Goal: Information Seeking & Learning: Learn about a topic

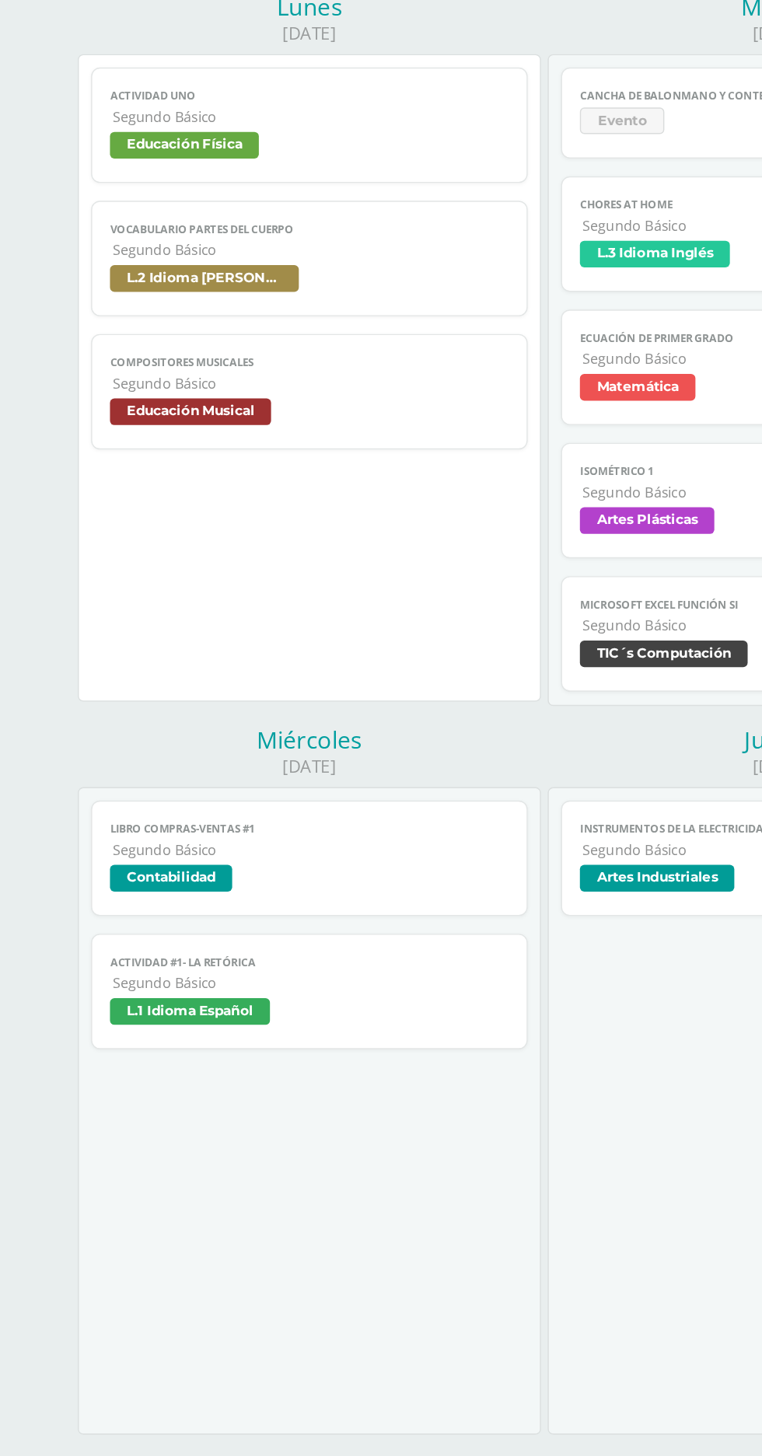
click at [300, 853] on span "Segundo Básico" at bounding box center [217, 855] width 277 height 13
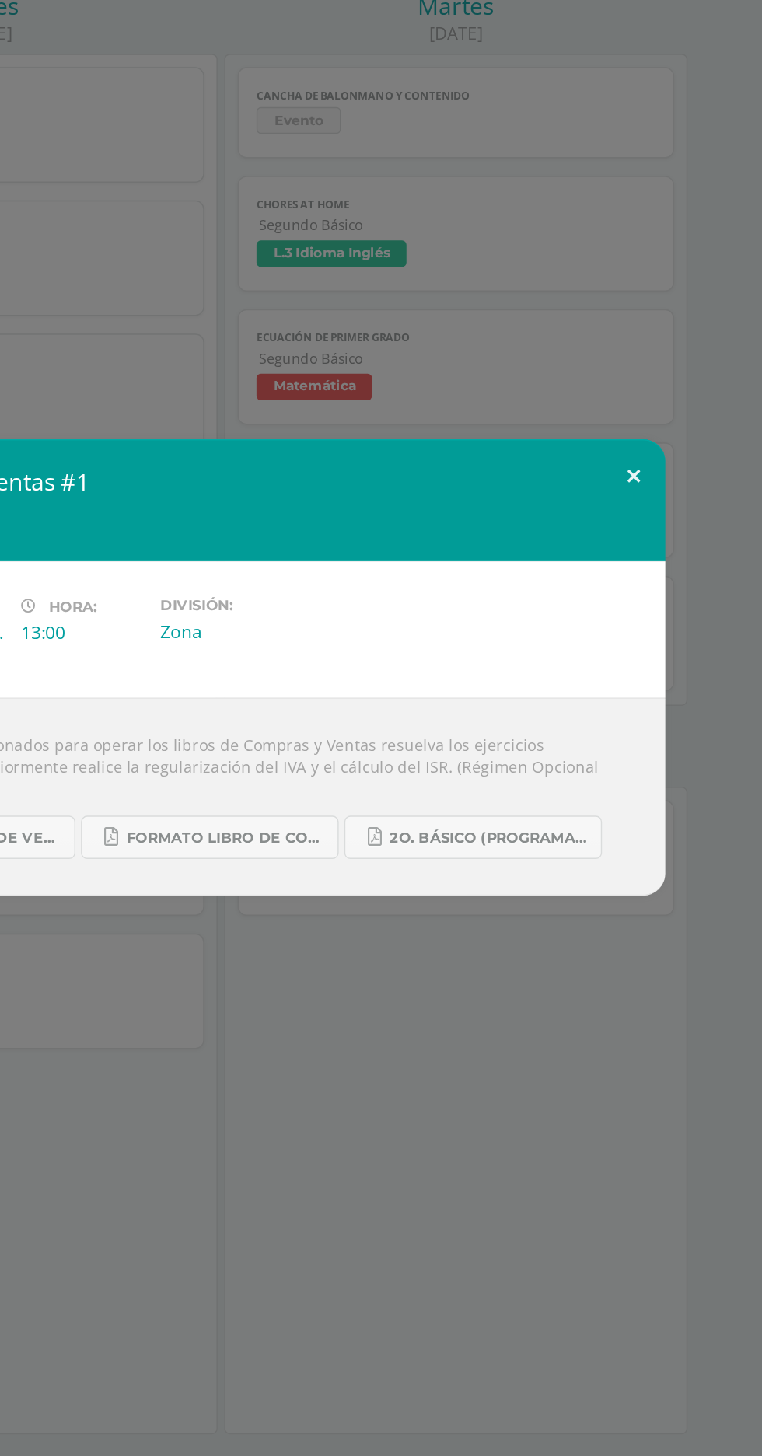
click at [680, 603] on button at bounding box center [670, 594] width 44 height 53
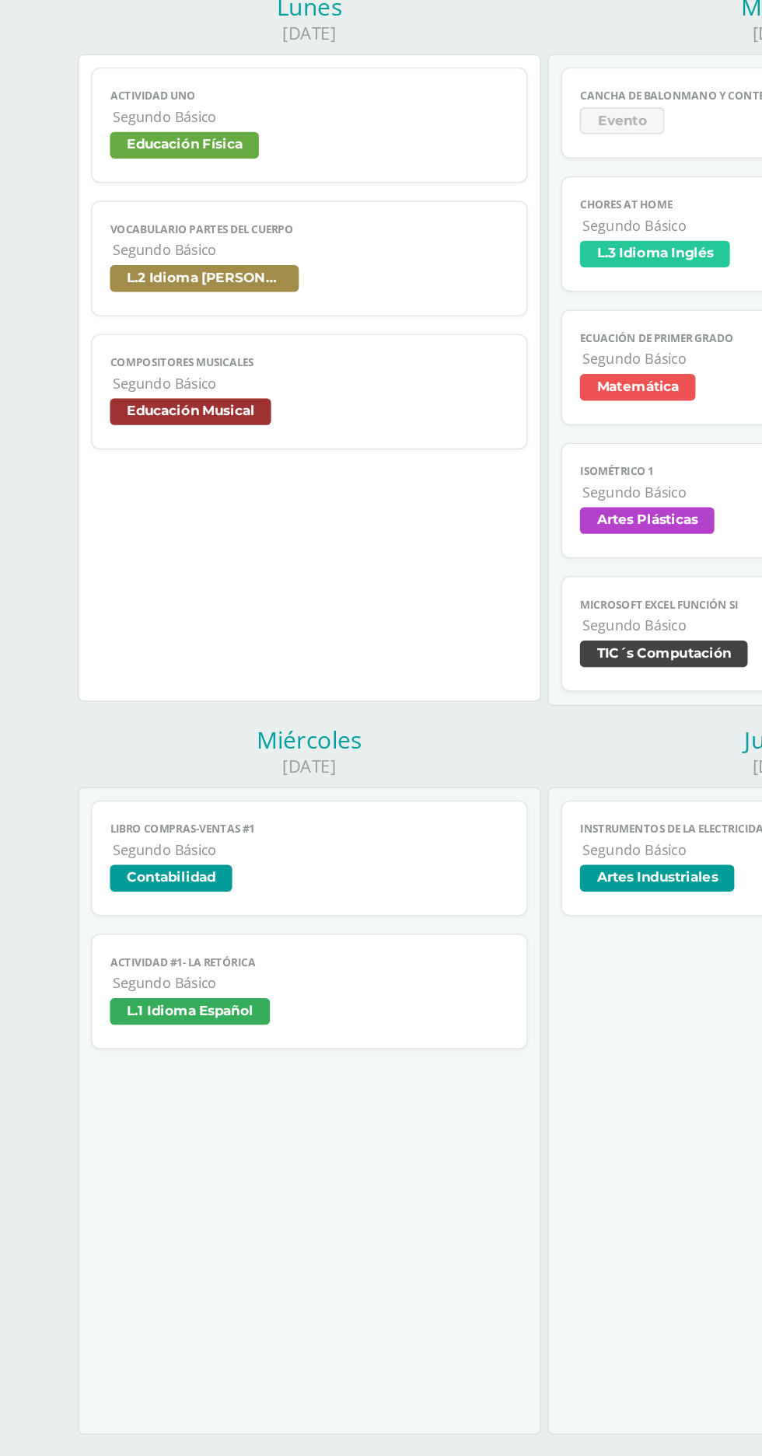
click at [276, 967] on span "L.1 Idioma Español" at bounding box center [216, 971] width 278 height 23
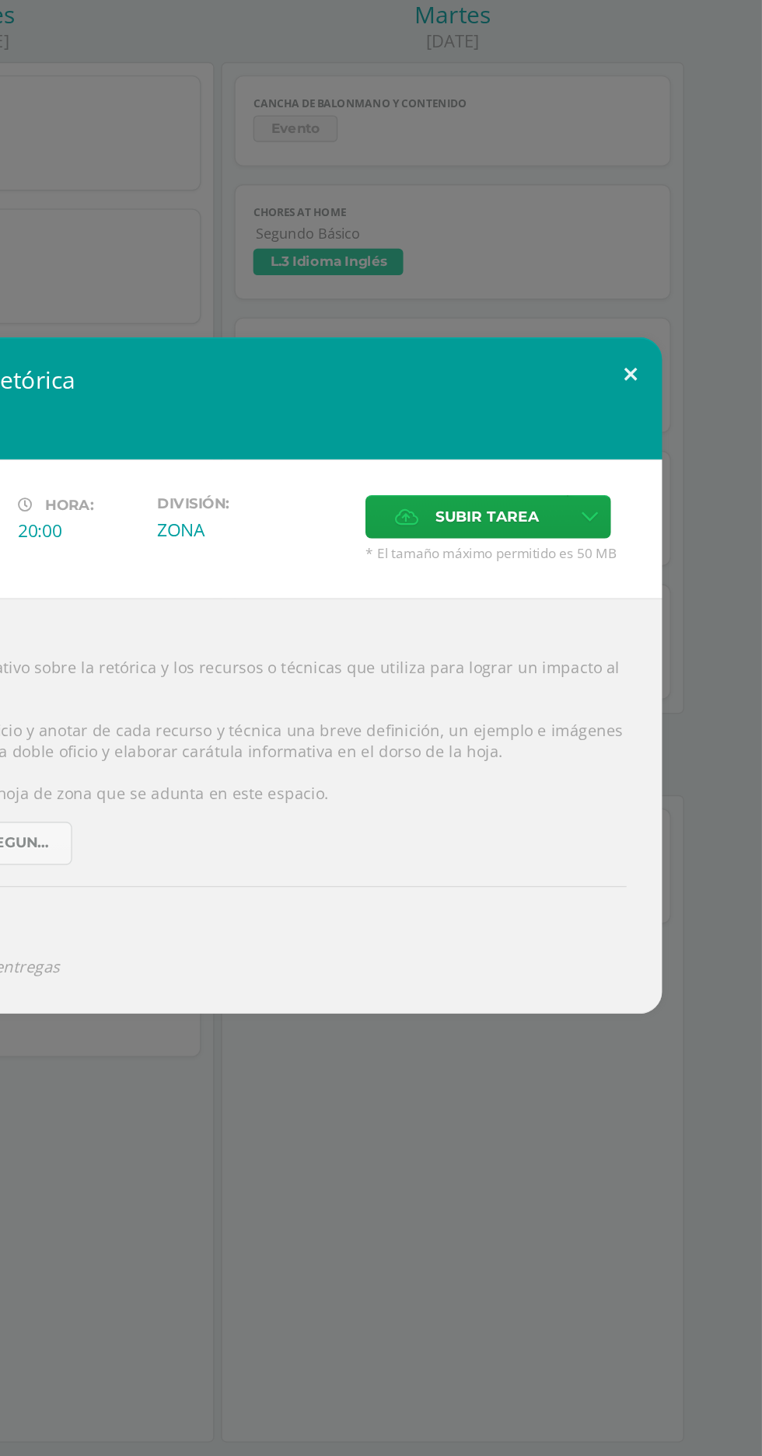
click at [667, 516] on button at bounding box center [670, 517] width 44 height 53
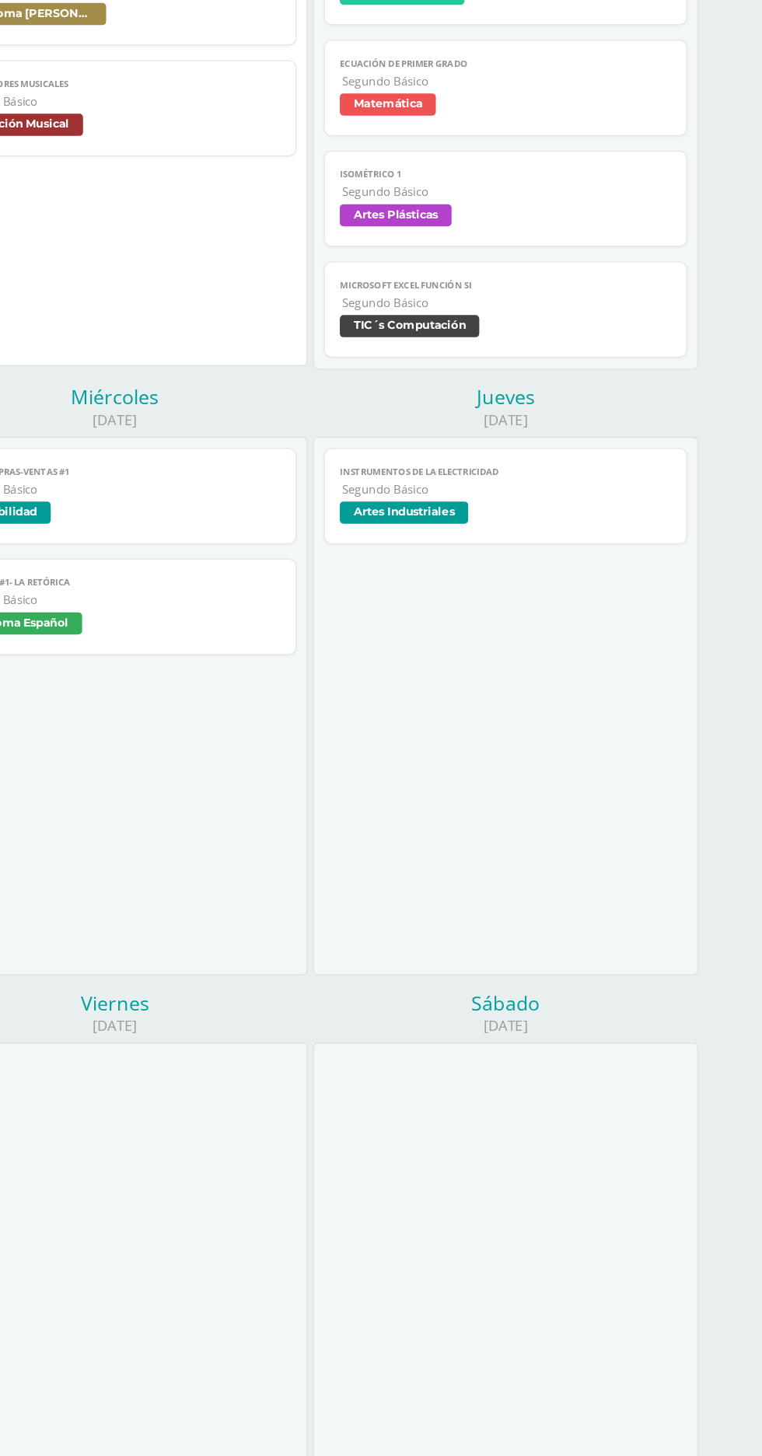
scroll to position [289, 0]
click at [603, 549] on span "Instrumentos de la electricidad" at bounding box center [545, 552] width 278 height 10
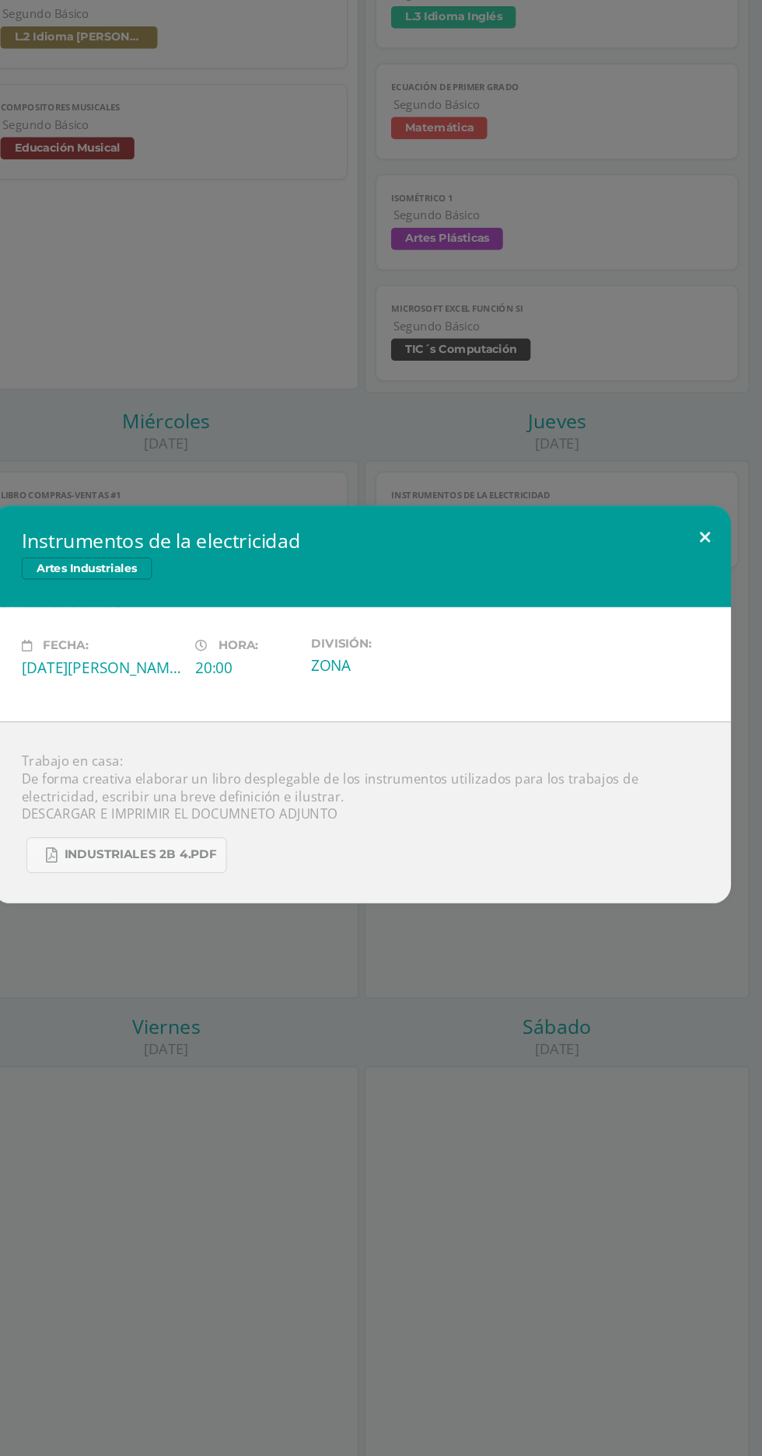
click at [675, 584] on button at bounding box center [670, 587] width 44 height 53
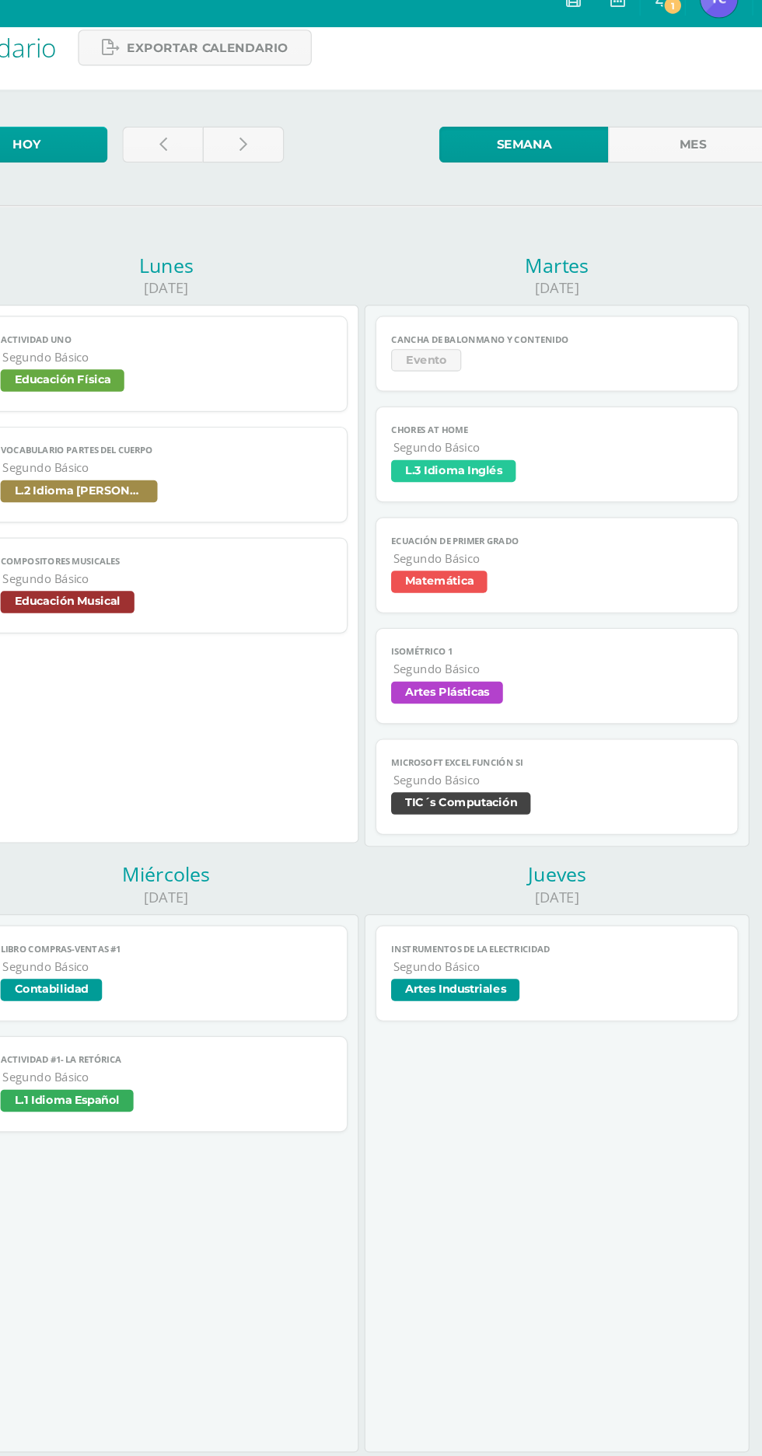
scroll to position [18, 0]
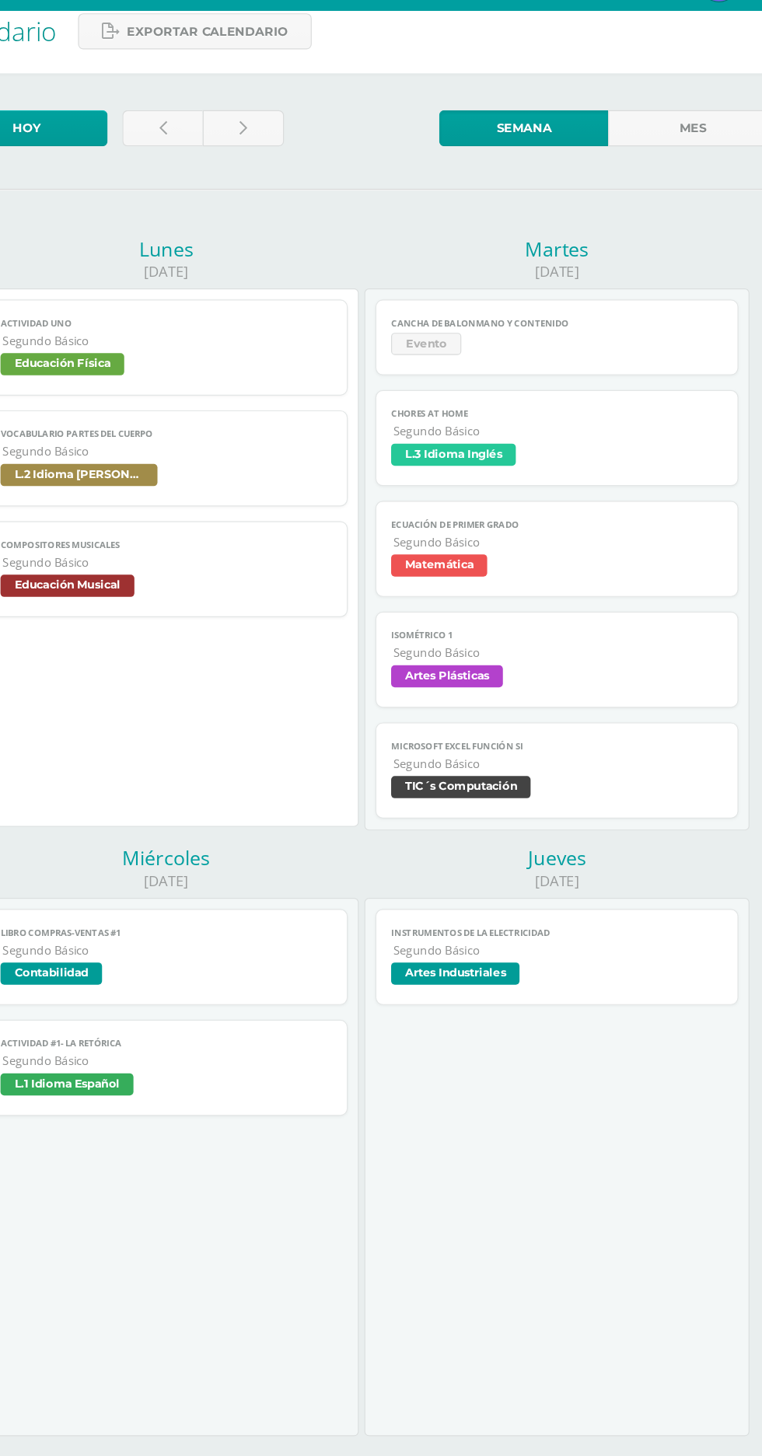
click at [591, 340] on span "Evento" at bounding box center [545, 329] width 278 height 23
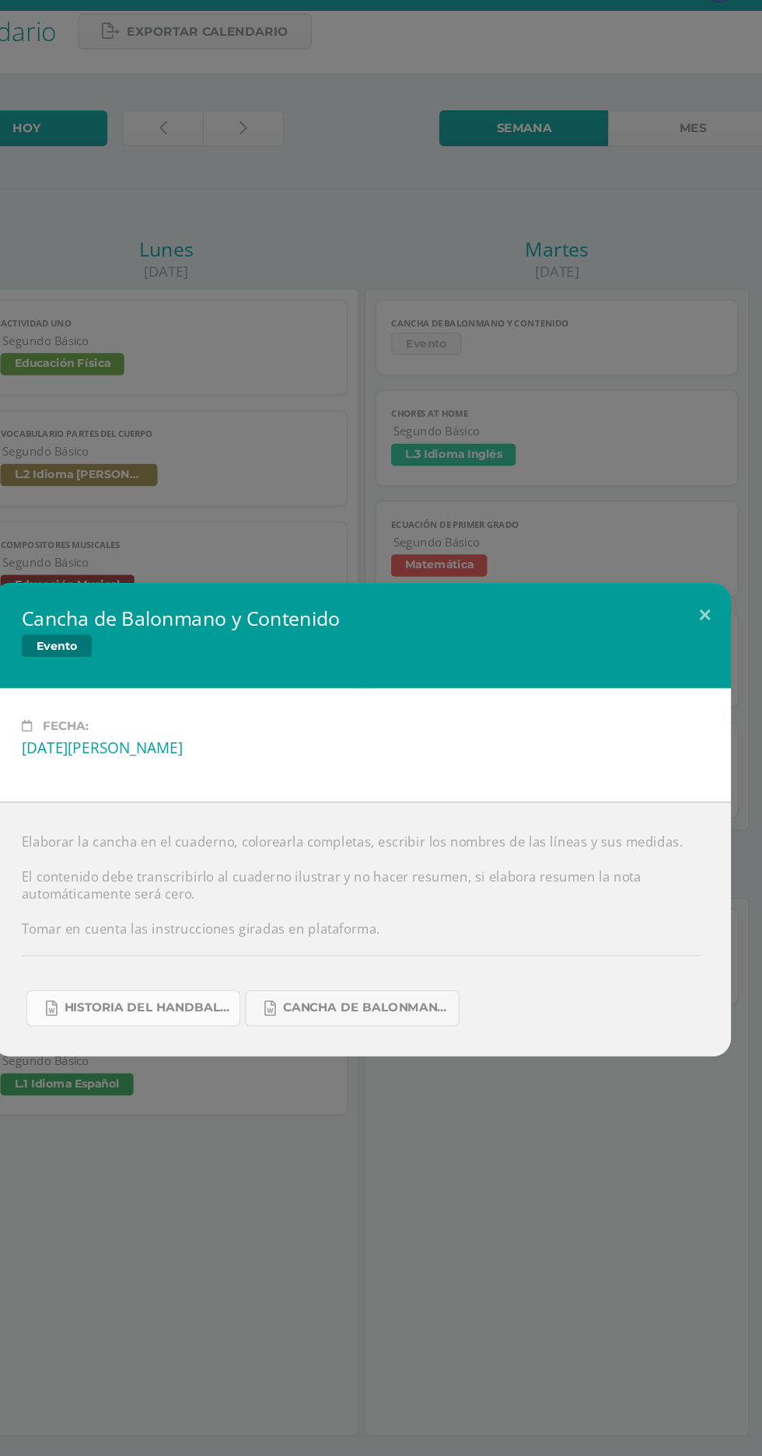
click at [227, 888] on span "Historia del handball.docx" at bounding box center [201, 886] width 140 height 12
click at [421, 882] on span "Cancha de Balonmano.docx" at bounding box center [385, 886] width 140 height 12
